Goal: Navigation & Orientation: Find specific page/section

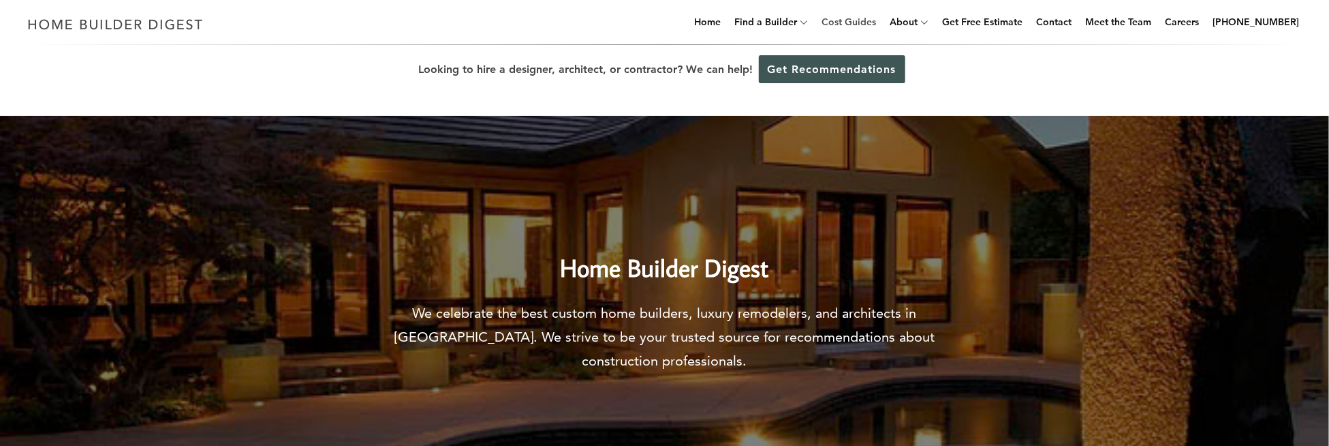
click at [874, 25] on link "Cost Guides" at bounding box center [848, 22] width 65 height 44
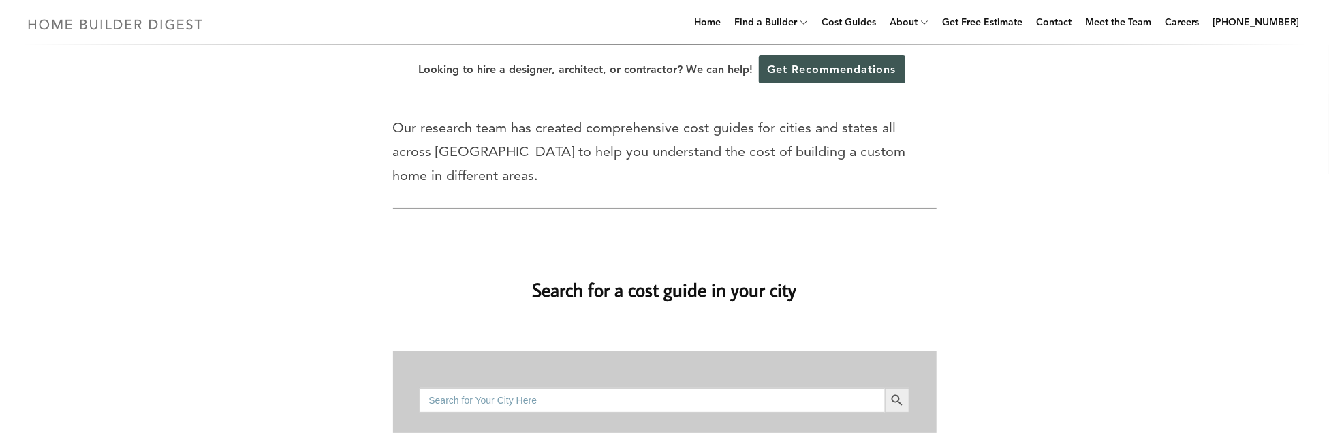
click at [105, 22] on img at bounding box center [115, 24] width 187 height 27
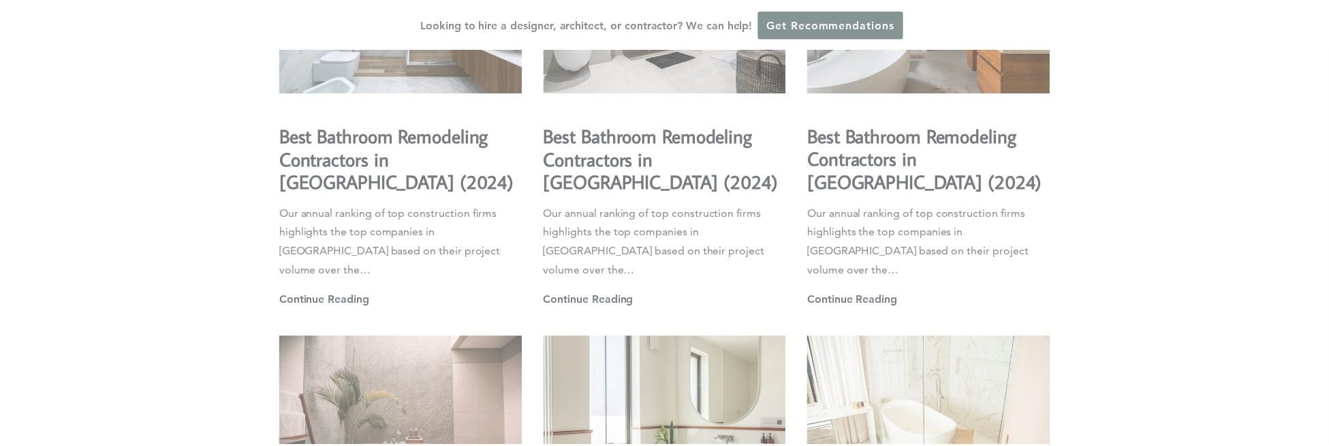
scroll to position [3380, 0]
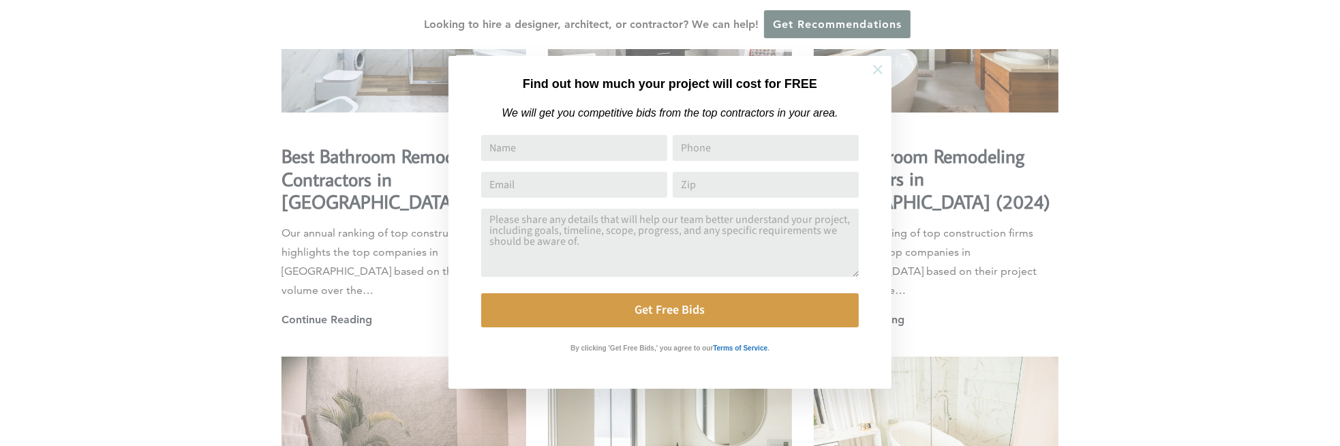
click at [884, 70] on icon at bounding box center [877, 69] width 15 height 15
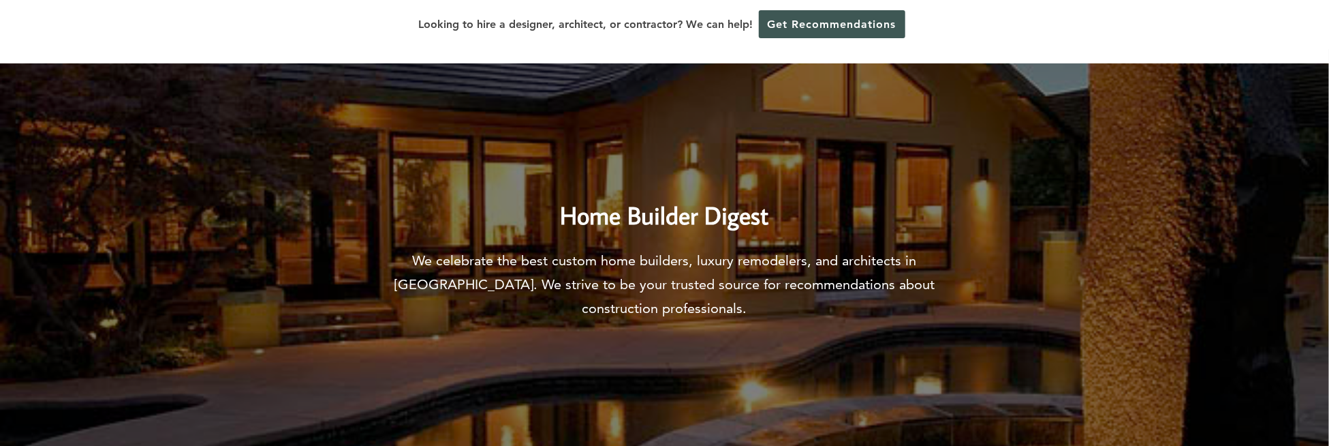
scroll to position [0, 0]
